Goal: Task Accomplishment & Management: Use online tool/utility

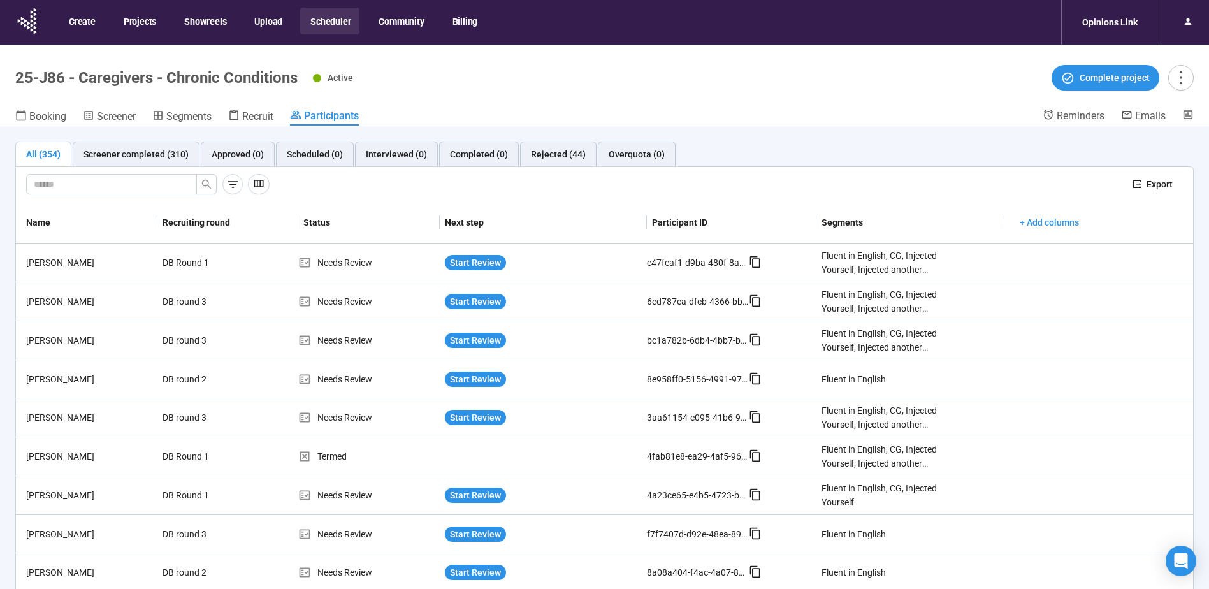
click at [325, 25] on button "Scheduler" at bounding box center [329, 21] width 59 height 27
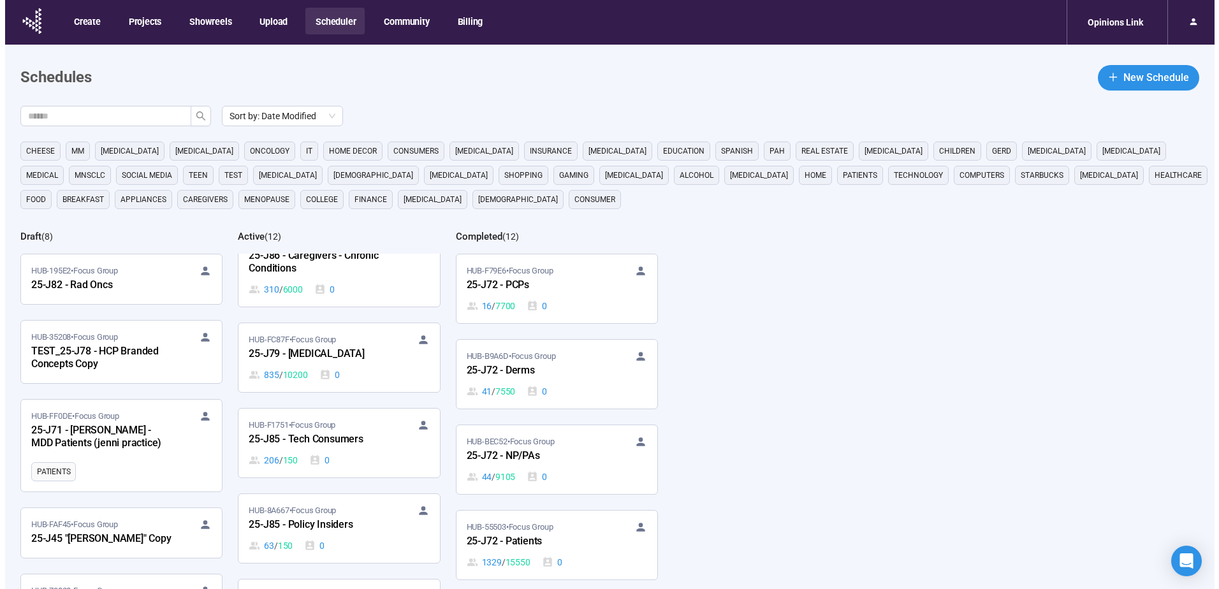
scroll to position [191, 0]
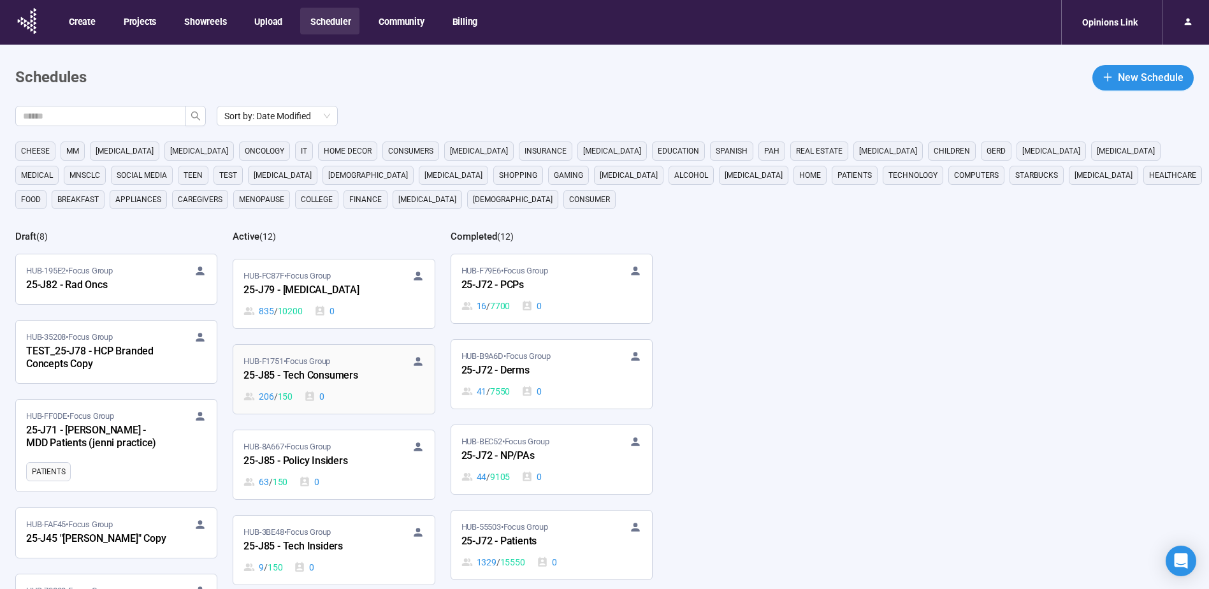
click at [317, 375] on div "25-J85 - Tech Consumers" at bounding box center [313, 376] width 140 height 17
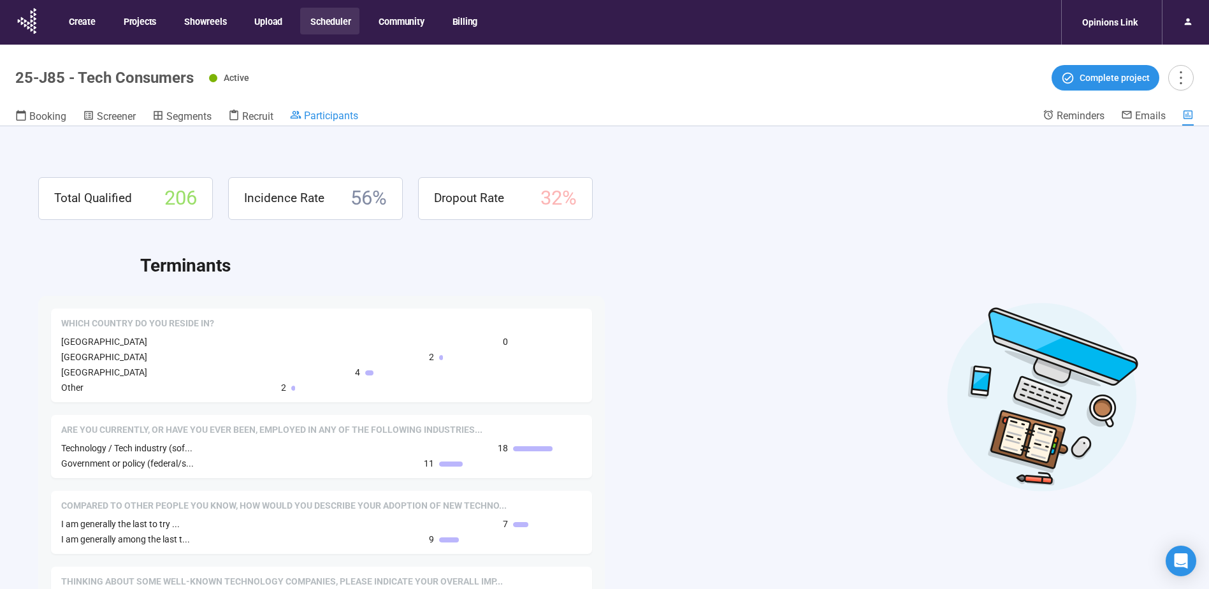
click at [325, 112] on span "Participants" at bounding box center [331, 116] width 54 height 12
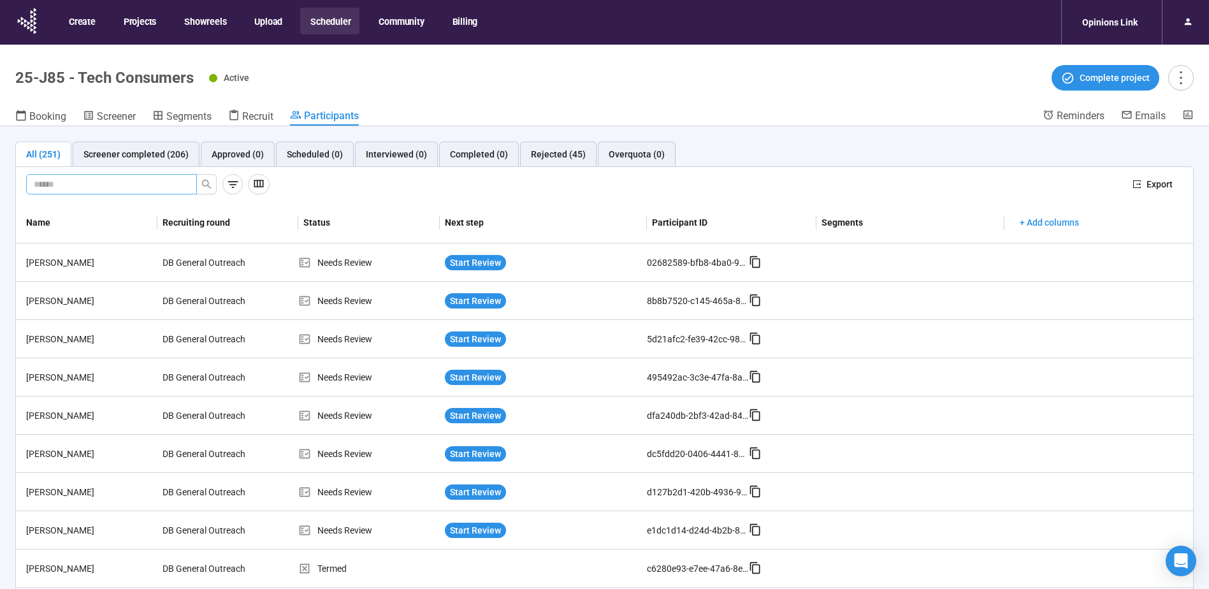
click at [120, 184] on input "text" at bounding box center [106, 184] width 145 height 14
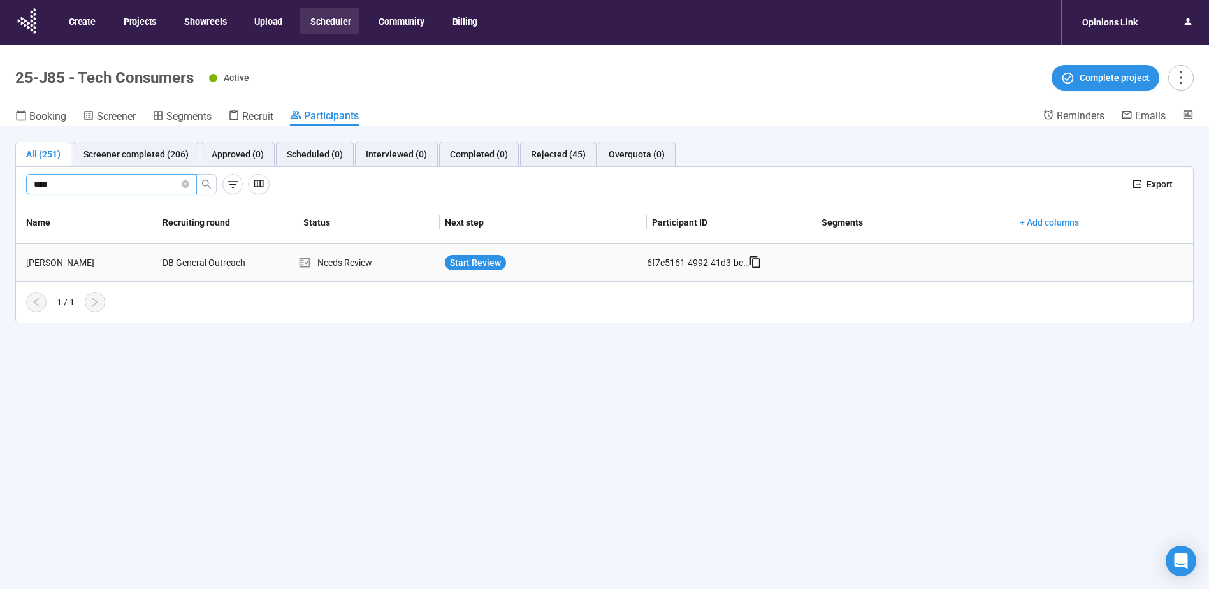
click at [81, 263] on div "Shay Johnson" at bounding box center [89, 263] width 136 height 14
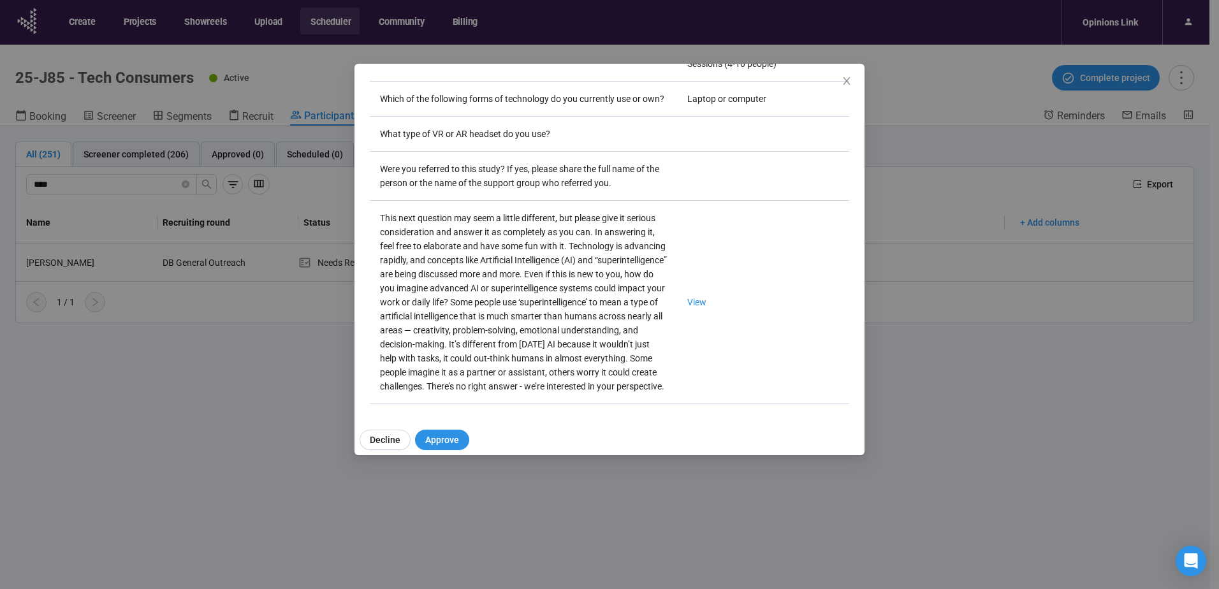
scroll to position [2245, 0]
click at [687, 297] on link "View" at bounding box center [696, 302] width 19 height 10
click at [850, 80] on icon "close" at bounding box center [846, 81] width 10 height 10
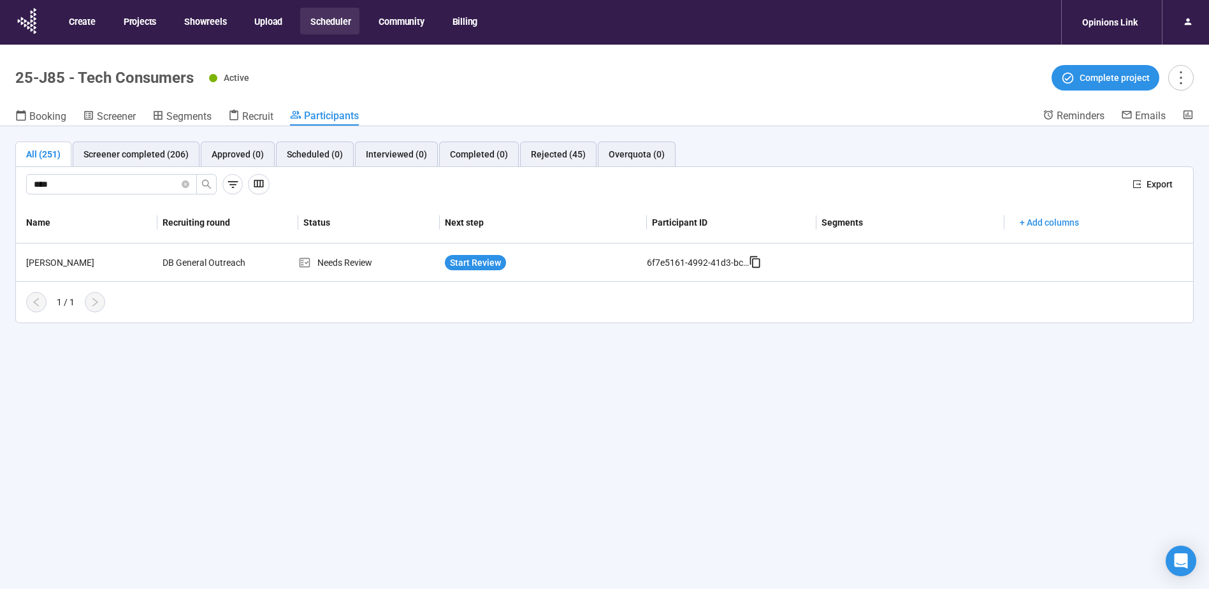
drag, startPoint x: 83, startPoint y: 180, endPoint x: -125, endPoint y: 180, distance: 207.8
click at [0, 180] on html "Create Projects Showreels Upload Scheduler Community Billing Opinions Link 25-J…" at bounding box center [604, 317] width 1209 height 634
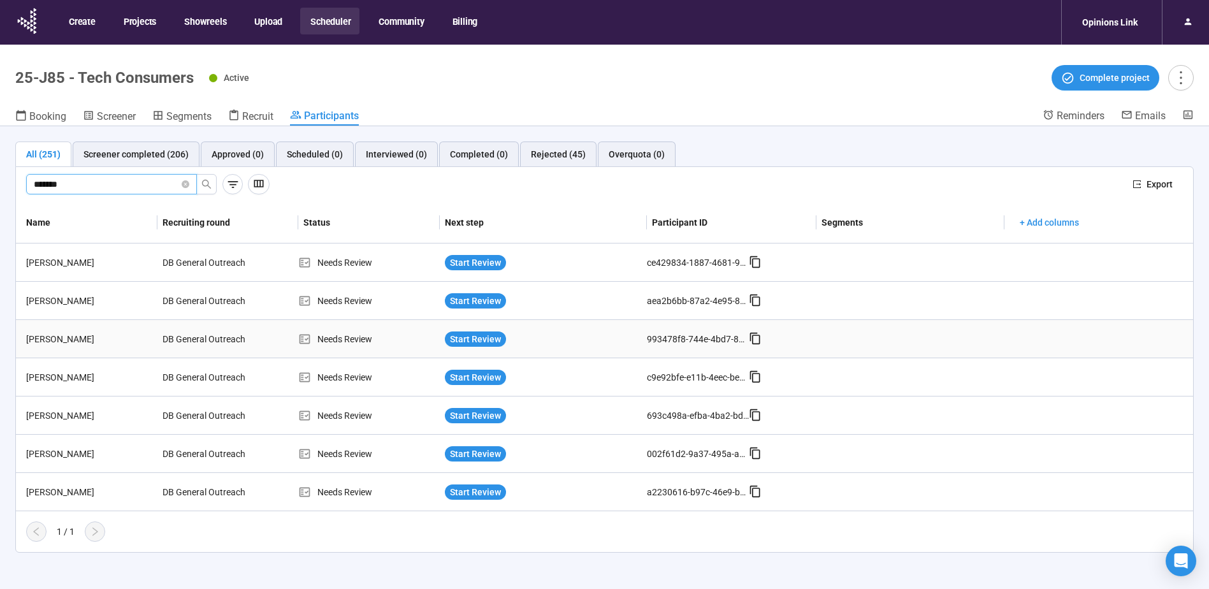
click at [73, 337] on div "Richard Jones" at bounding box center [89, 339] width 136 height 14
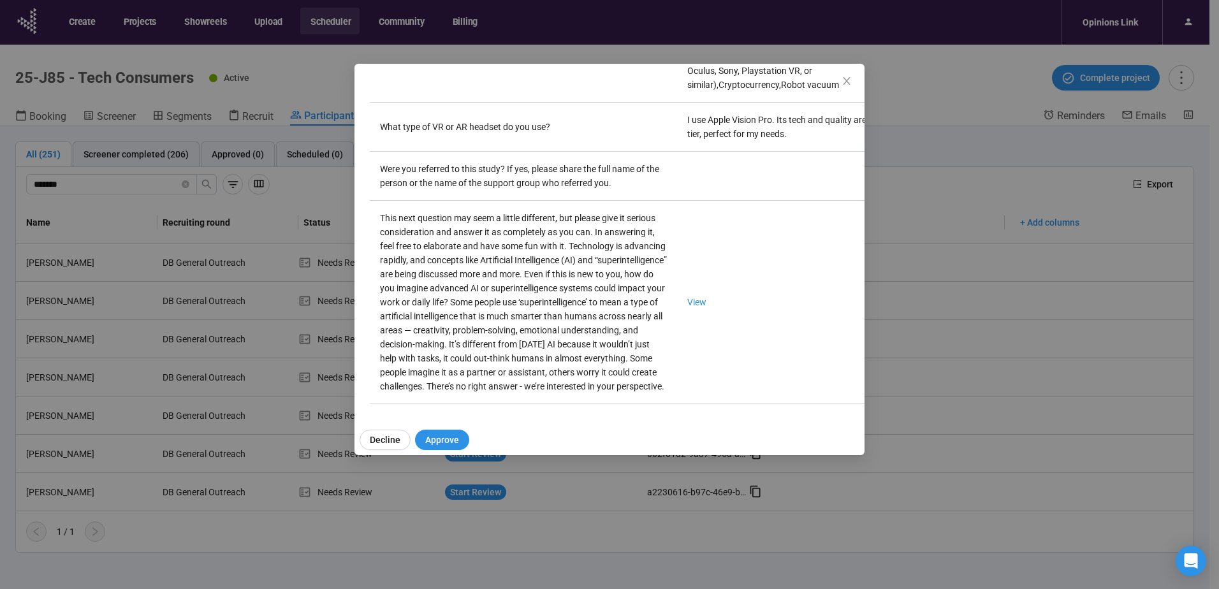
scroll to position [2343, 0]
click at [687, 297] on link "View" at bounding box center [696, 302] width 19 height 10
click at [844, 76] on icon "close" at bounding box center [846, 81] width 10 height 10
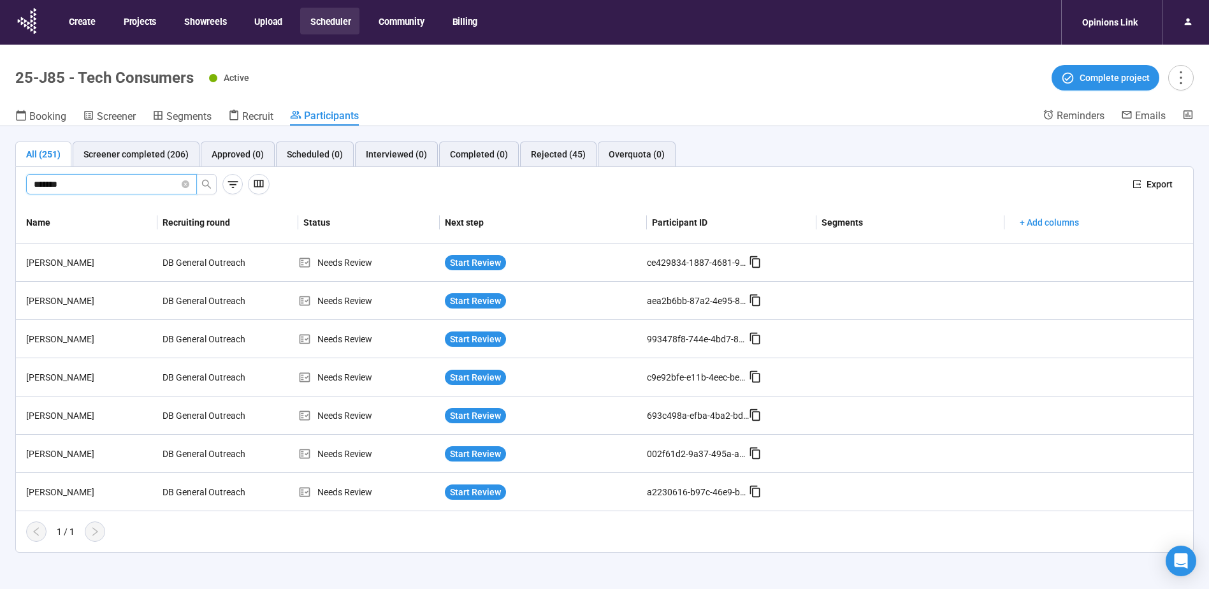
drag, startPoint x: 98, startPoint y: 178, endPoint x: -104, endPoint y: 179, distance: 202.0
click at [0, 179] on html "Create Projects Showreels Upload Scheduler Community Billing Opinions Link 25-J…" at bounding box center [604, 317] width 1209 height 634
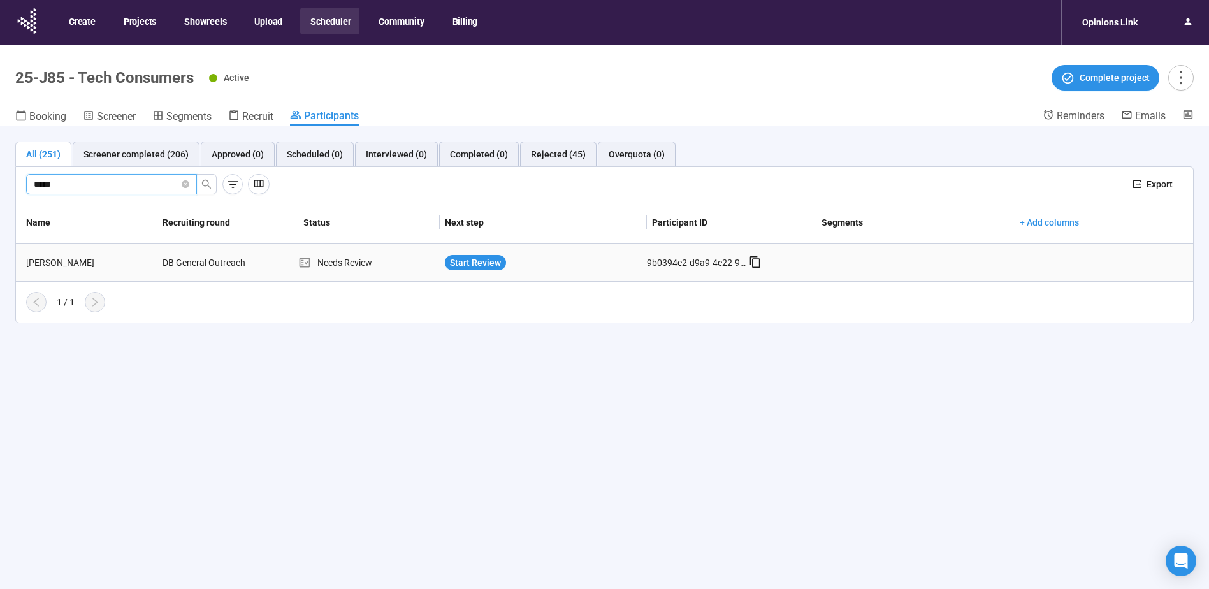
click at [49, 264] on div "Leteh Peter" at bounding box center [89, 263] width 136 height 14
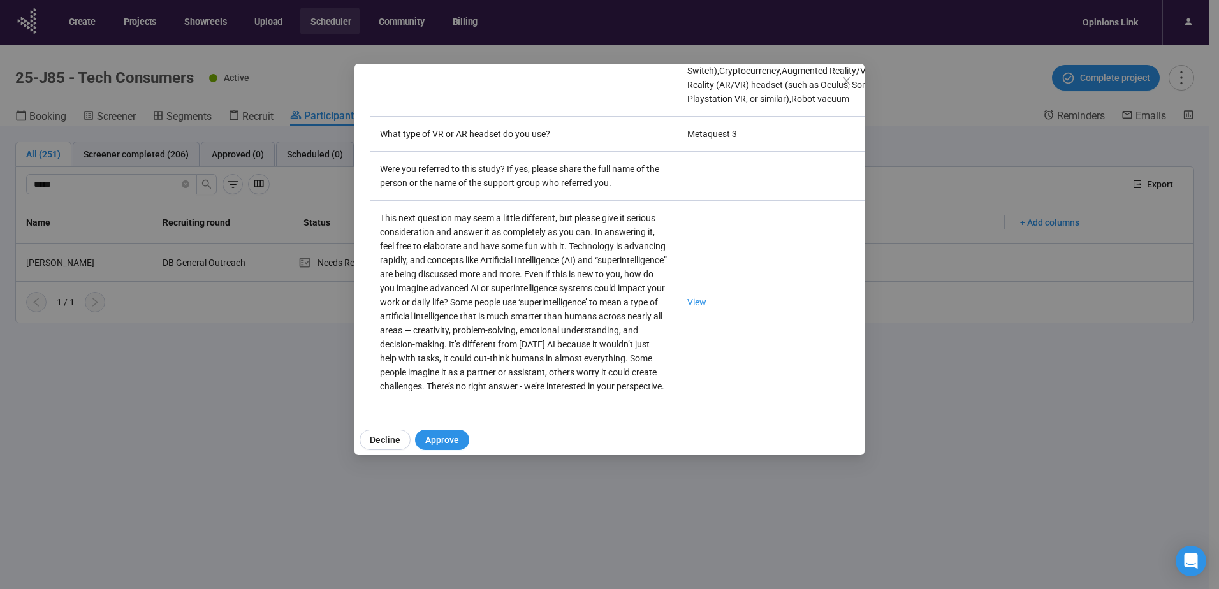
scroll to position [2260, 0]
click at [677, 220] on td "View" at bounding box center [795, 302] width 236 height 203
click at [687, 297] on link "View" at bounding box center [696, 302] width 19 height 10
click at [846, 82] on icon "close" at bounding box center [846, 81] width 7 height 8
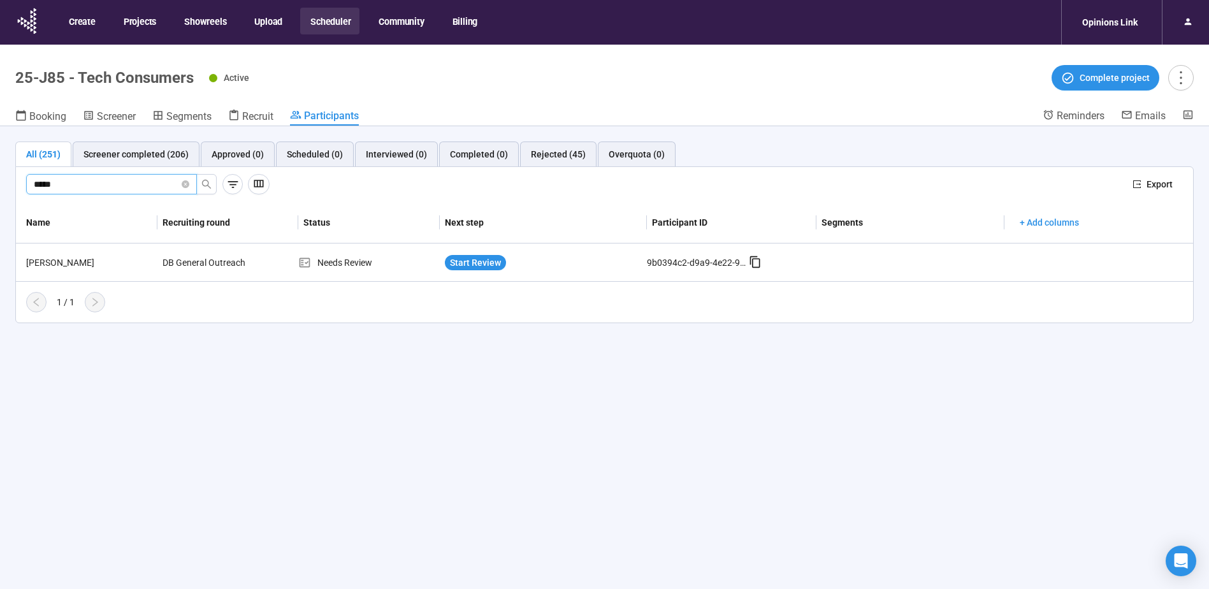
drag, startPoint x: 99, startPoint y: 185, endPoint x: -99, endPoint y: 187, distance: 197.6
click at [0, 187] on html "Create Projects Showreels Upload Scheduler Community Billing Opinions Link 25-J…" at bounding box center [604, 317] width 1209 height 634
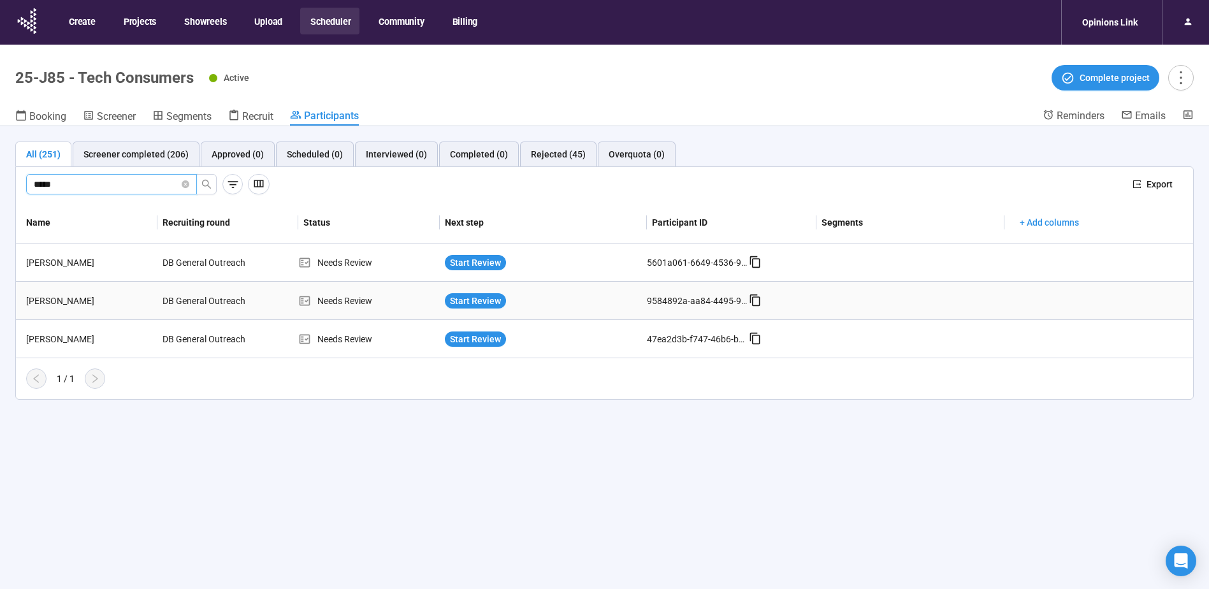
click at [69, 301] on div "David Tremblay" at bounding box center [89, 301] width 136 height 14
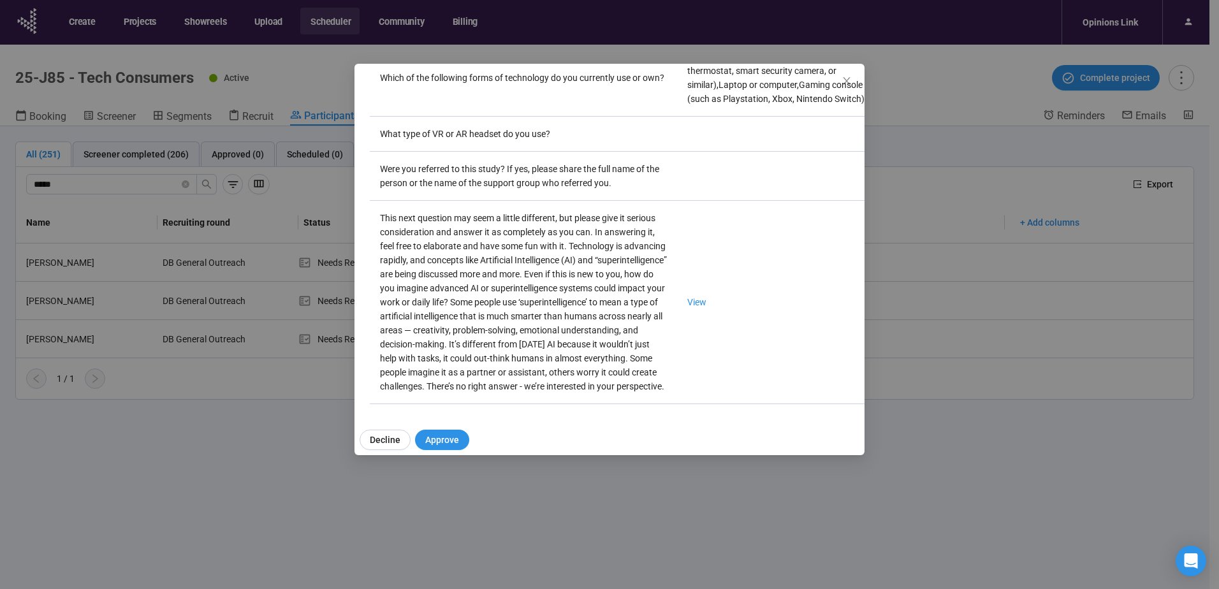
scroll to position [2259, 0]
click at [677, 201] on td "View" at bounding box center [778, 302] width 203 height 203
click at [687, 297] on link "View" at bounding box center [696, 302] width 19 height 10
click at [847, 80] on icon "close" at bounding box center [846, 81] width 10 height 10
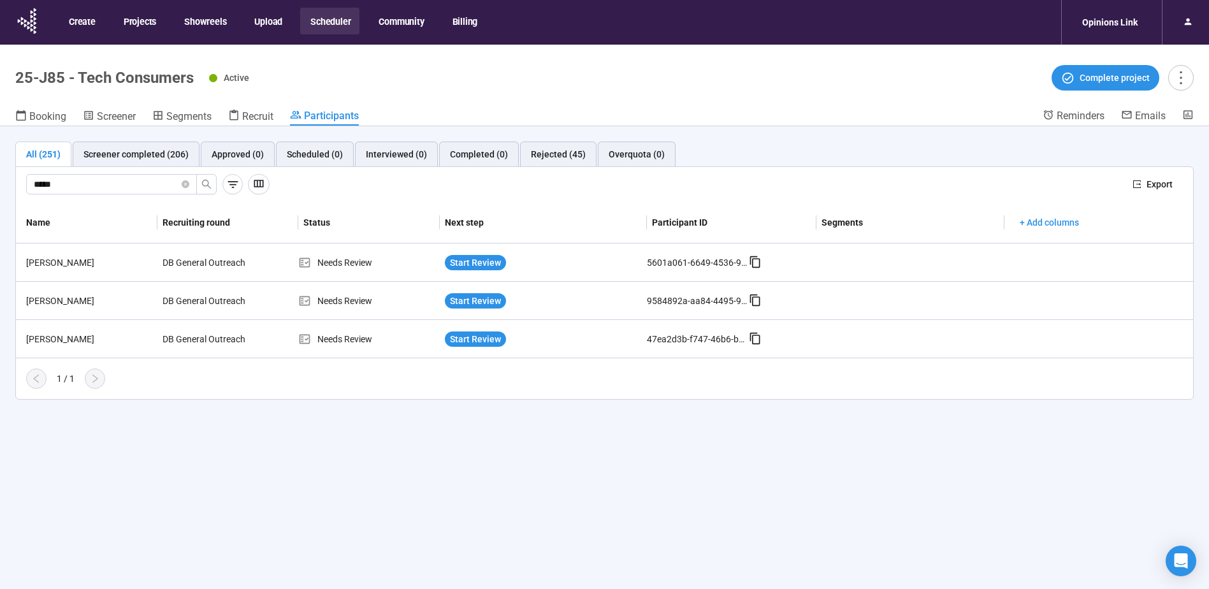
drag, startPoint x: 63, startPoint y: 186, endPoint x: -20, endPoint y: 180, distance: 83.7
click at [0, 180] on html "Create Projects Showreels Upload Scheduler Community Billing Opinions Link 25-J…" at bounding box center [604, 317] width 1209 height 634
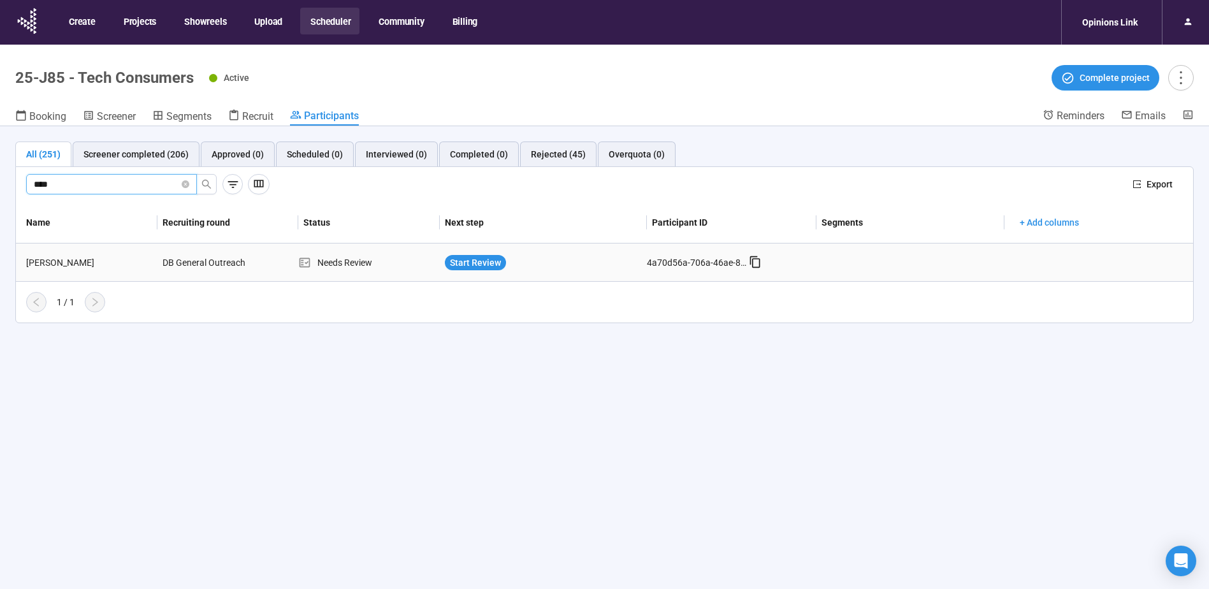
click at [45, 262] on div "iris Fels" at bounding box center [89, 263] width 136 height 14
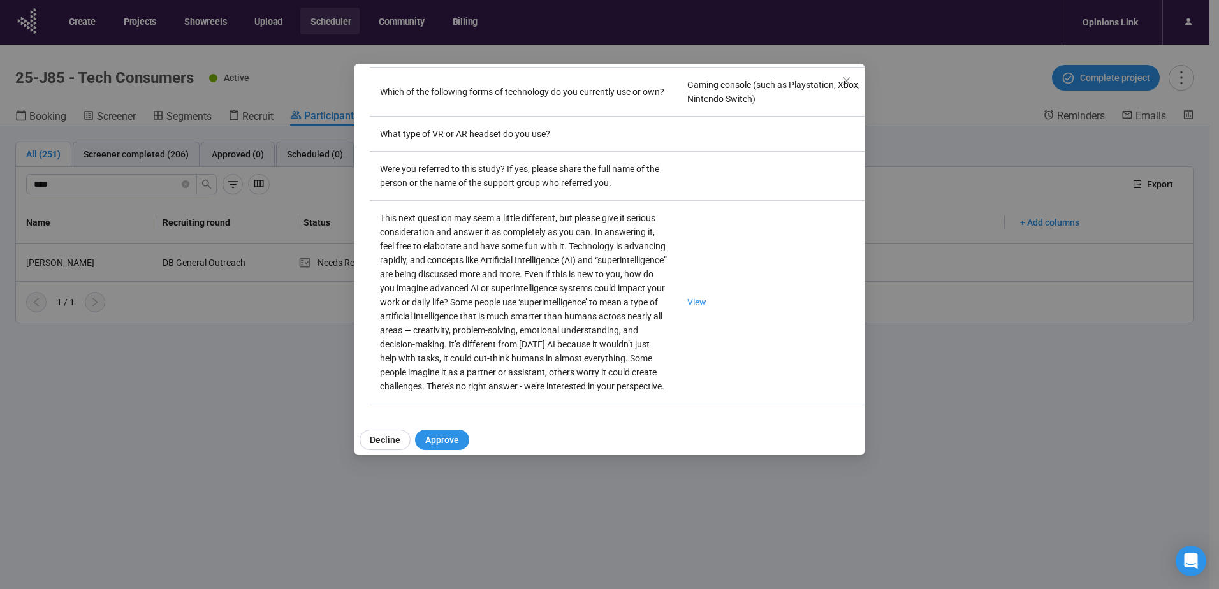
scroll to position [2301, 0]
click at [687, 297] on link "View" at bounding box center [696, 302] width 19 height 10
click at [844, 81] on icon "close" at bounding box center [846, 81] width 10 height 10
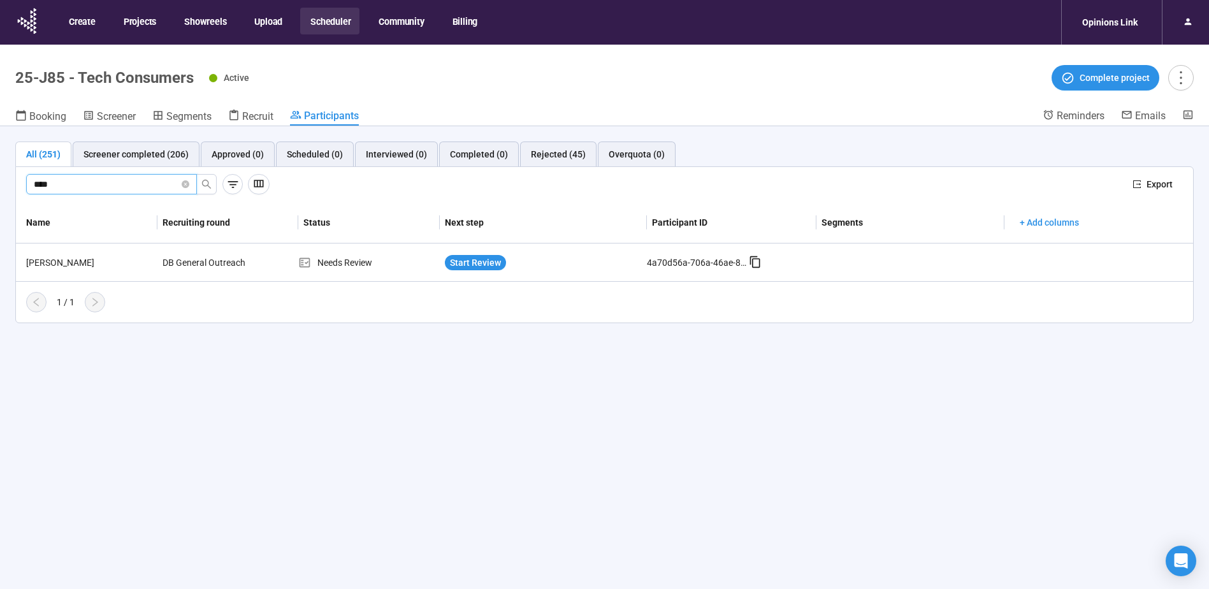
drag, startPoint x: 92, startPoint y: 184, endPoint x: -120, endPoint y: 184, distance: 212.9
click at [0, 184] on html "Create Projects Showreels Upload Scheduler Community Billing Opinions Link 25-J…" at bounding box center [604, 317] width 1209 height 634
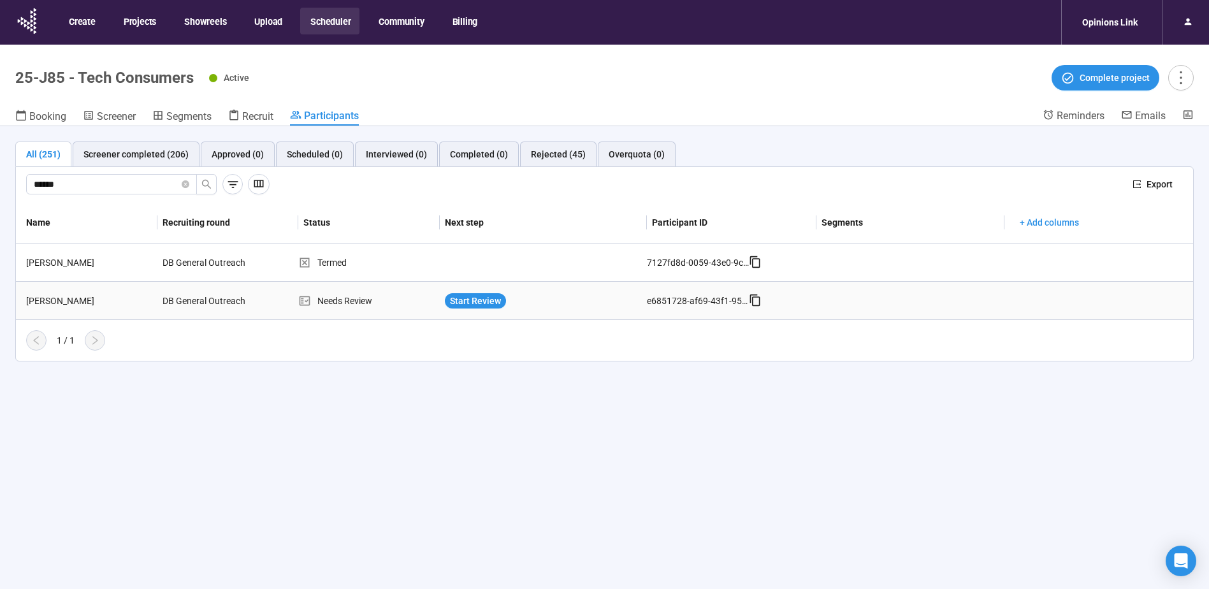
click at [76, 298] on div "LaToya Armstrong" at bounding box center [89, 301] width 136 height 14
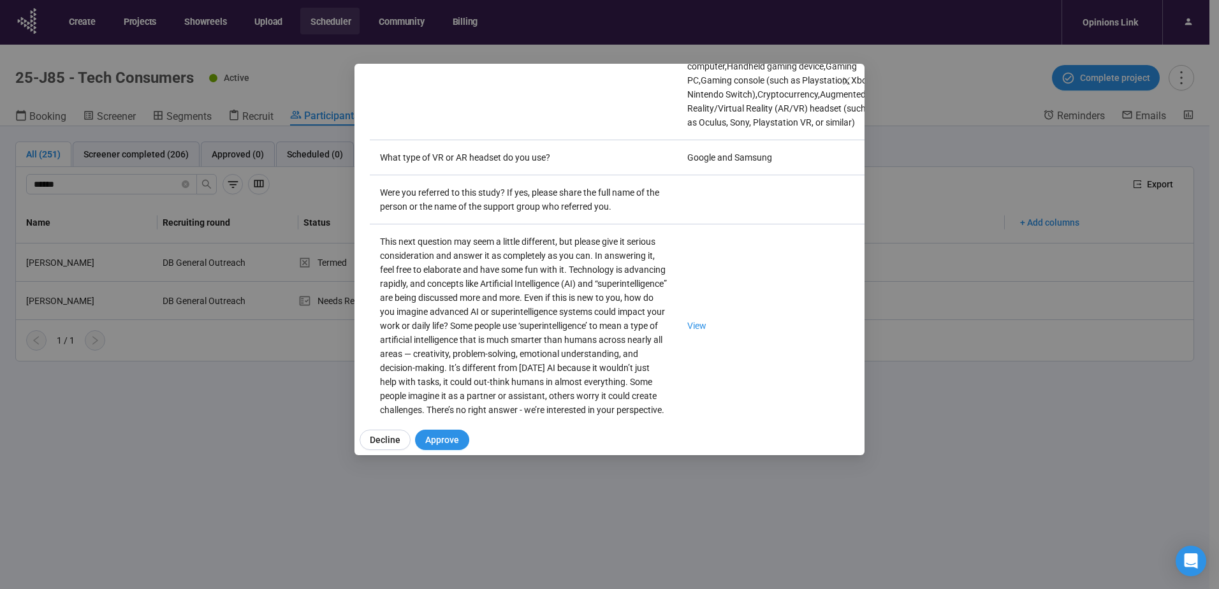
scroll to position [2343, 0]
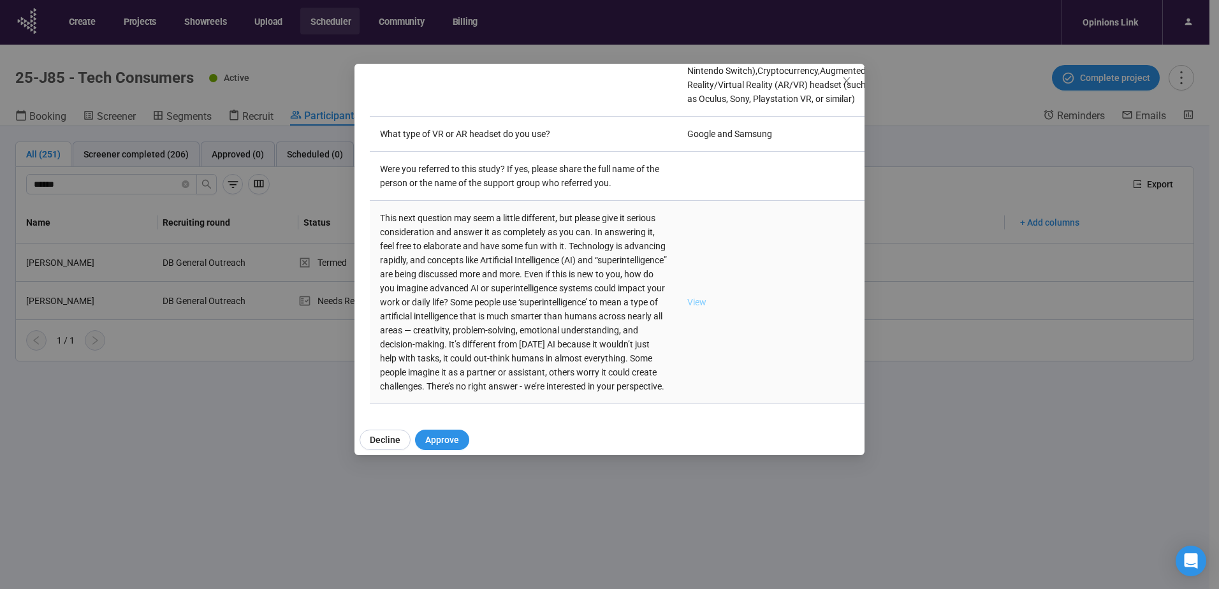
click at [687, 297] on link "View" at bounding box center [696, 302] width 19 height 10
click at [850, 76] on icon "close" at bounding box center [846, 81] width 10 height 10
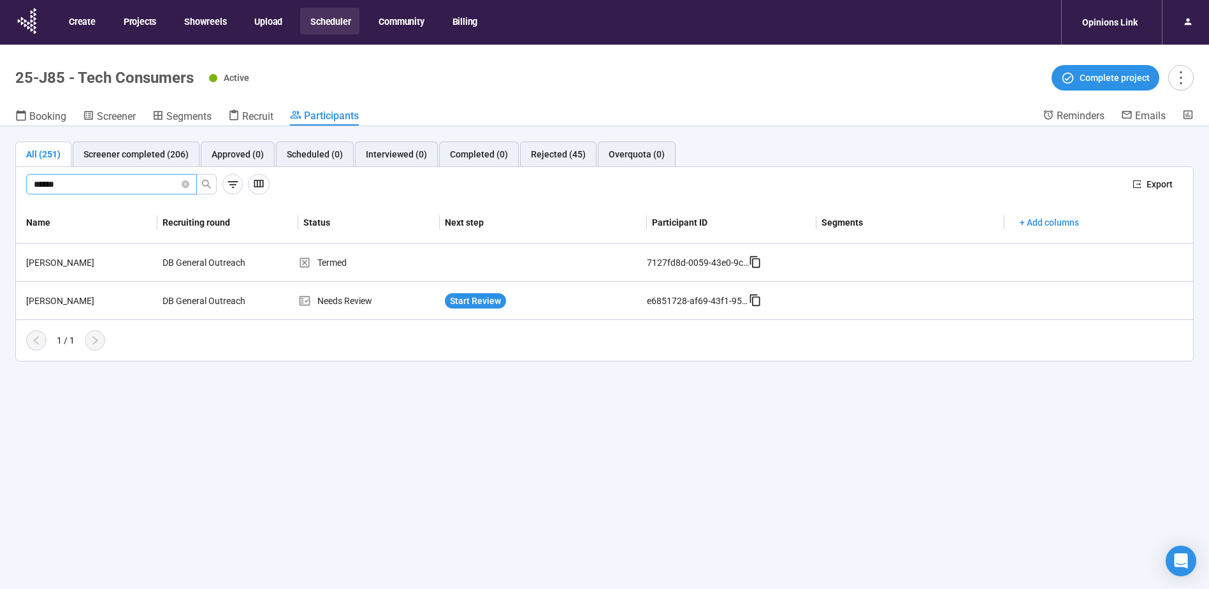
drag, startPoint x: -138, startPoint y: 182, endPoint x: -147, endPoint y: 182, distance: 8.3
click at [0, 182] on html "Create Projects Showreels Upload Scheduler Community Billing Opinions Link 25-J…" at bounding box center [604, 317] width 1209 height 634
type input "******"
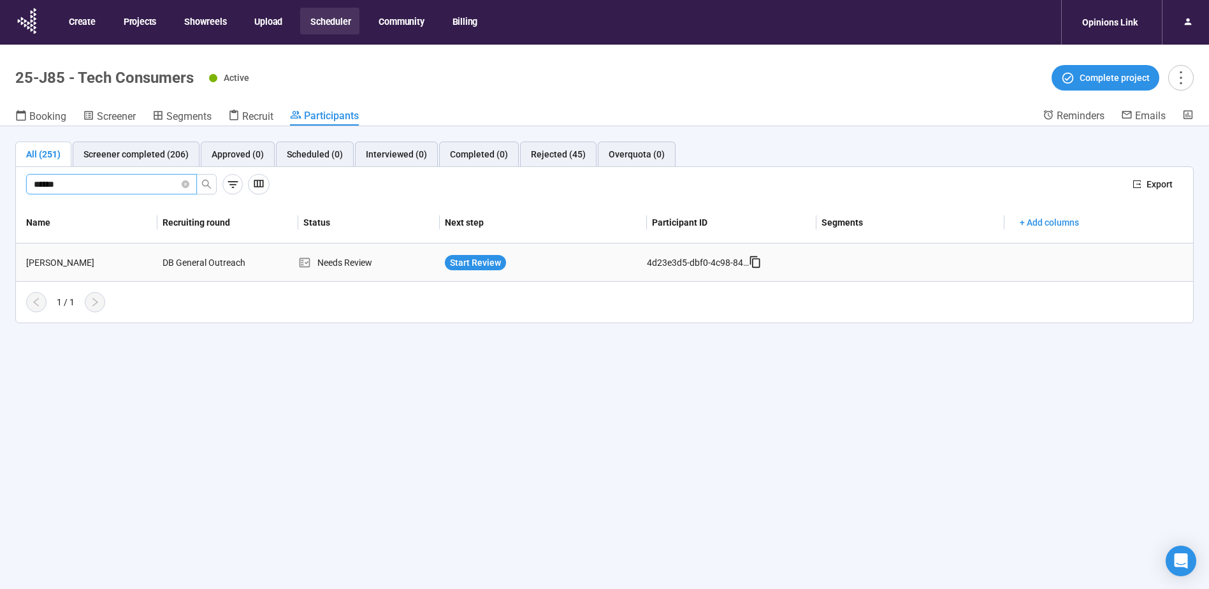
click at [65, 257] on div "Curlie Parker" at bounding box center [89, 263] width 136 height 14
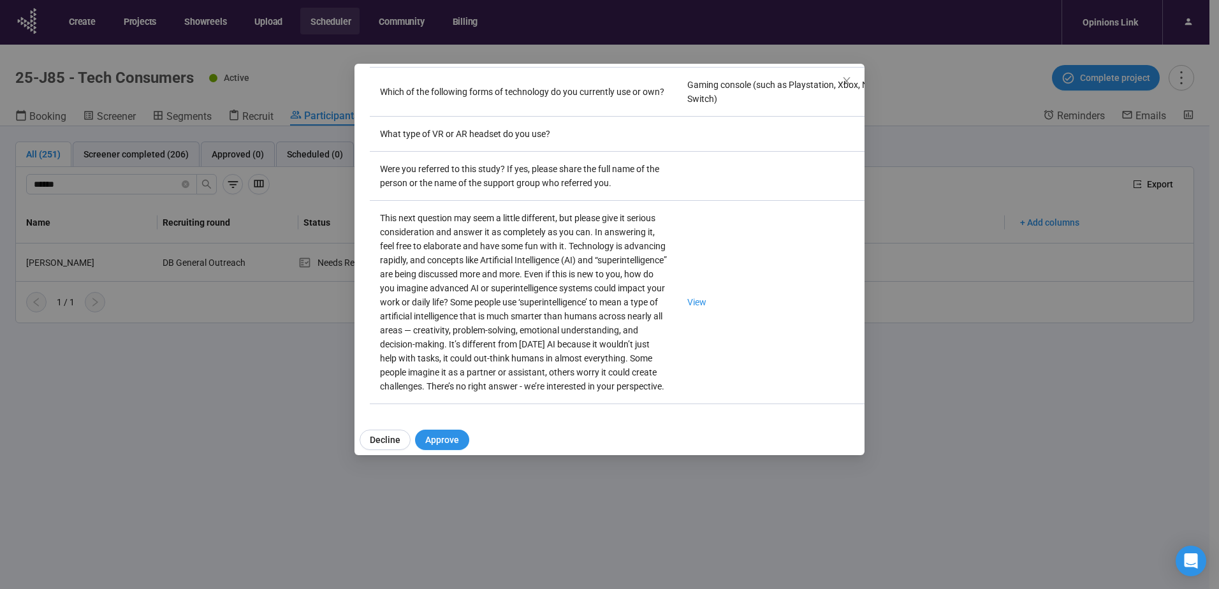
scroll to position [2287, 0]
click at [687, 297] on link "View" at bounding box center [696, 302] width 19 height 10
